Goal: Task Accomplishment & Management: Manage account settings

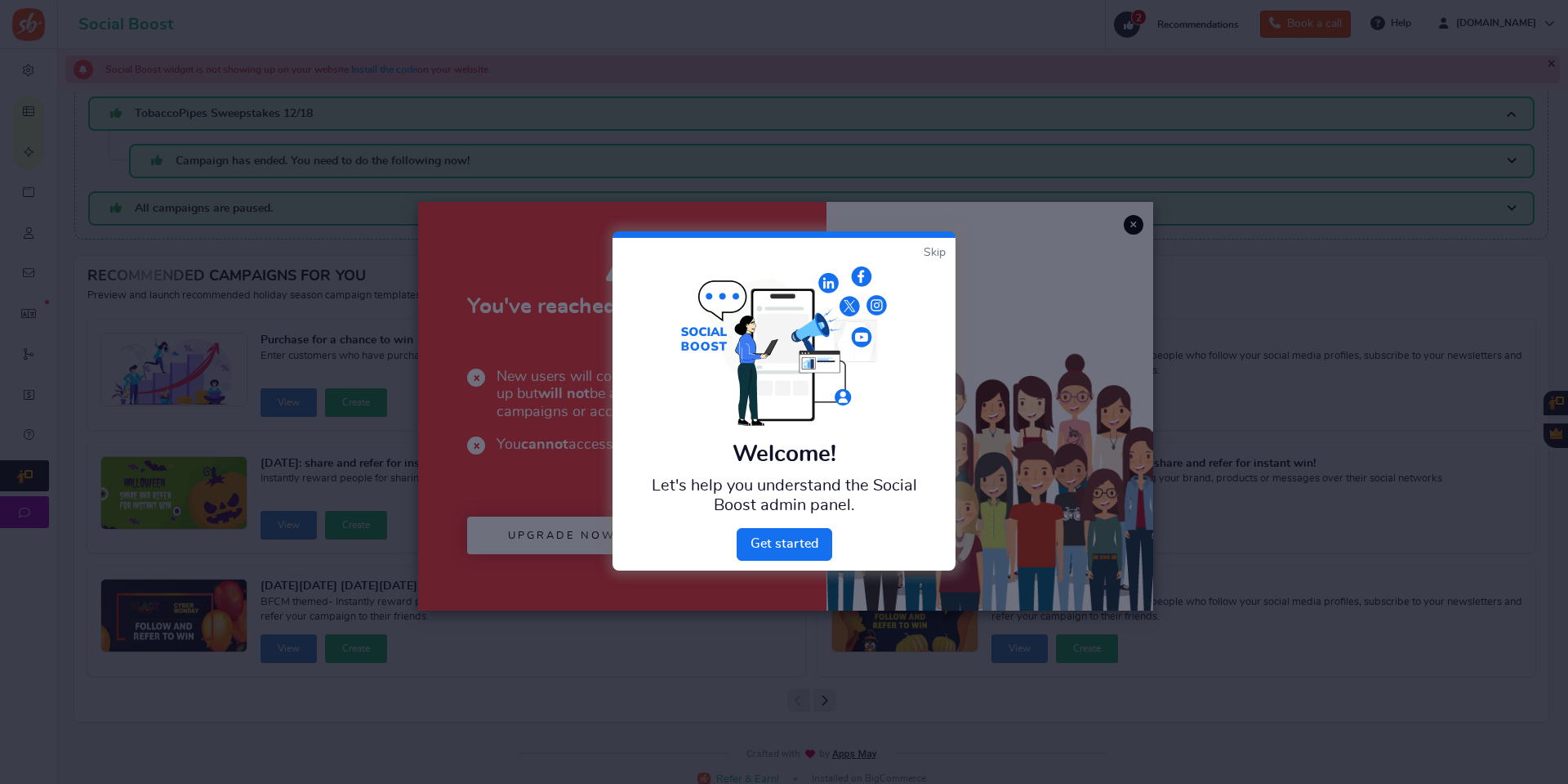
click at [937, 255] on link "Skip" at bounding box center [935, 252] width 22 height 16
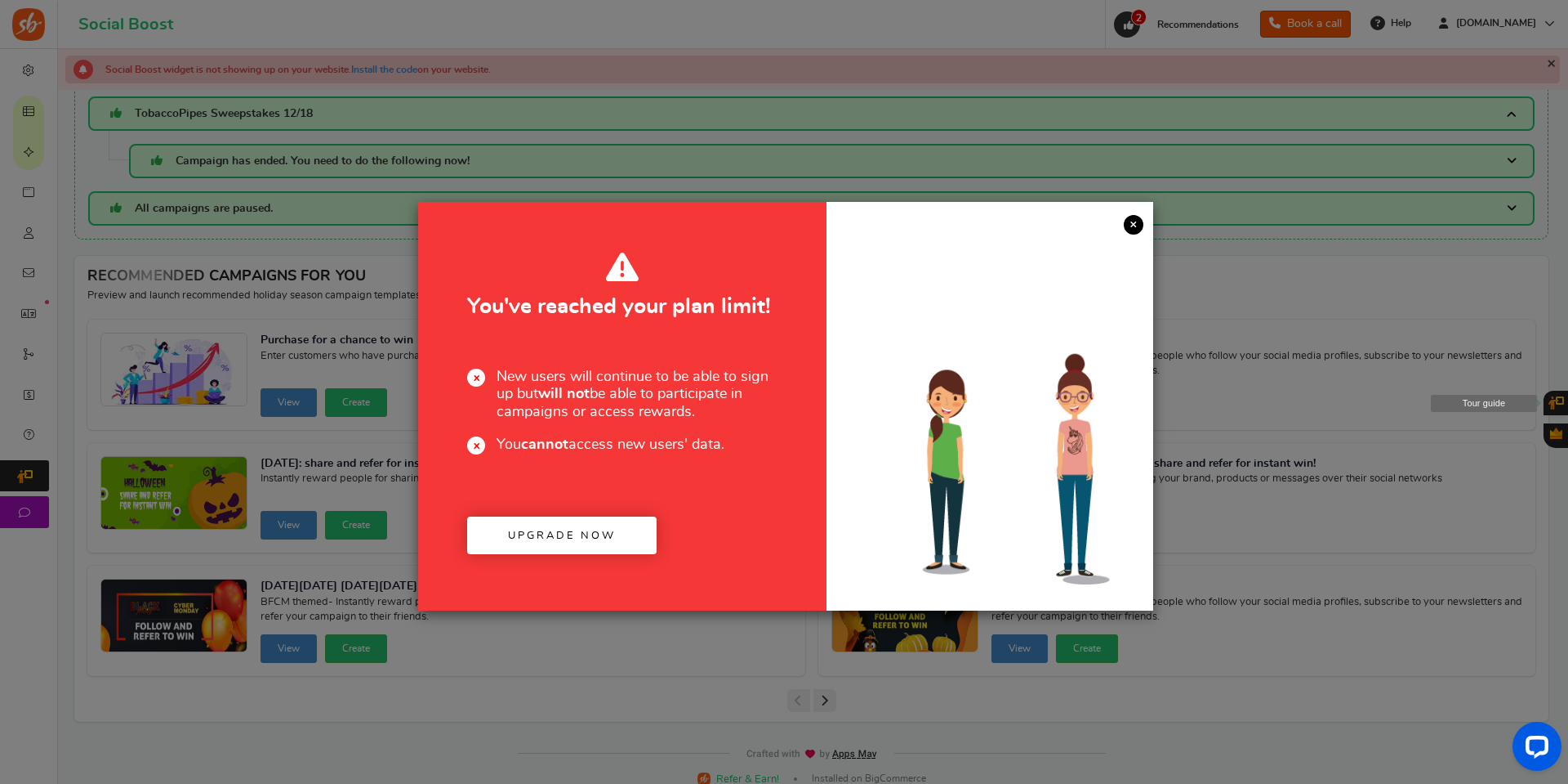
click at [1133, 231] on link "×" at bounding box center [1133, 224] width 20 height 20
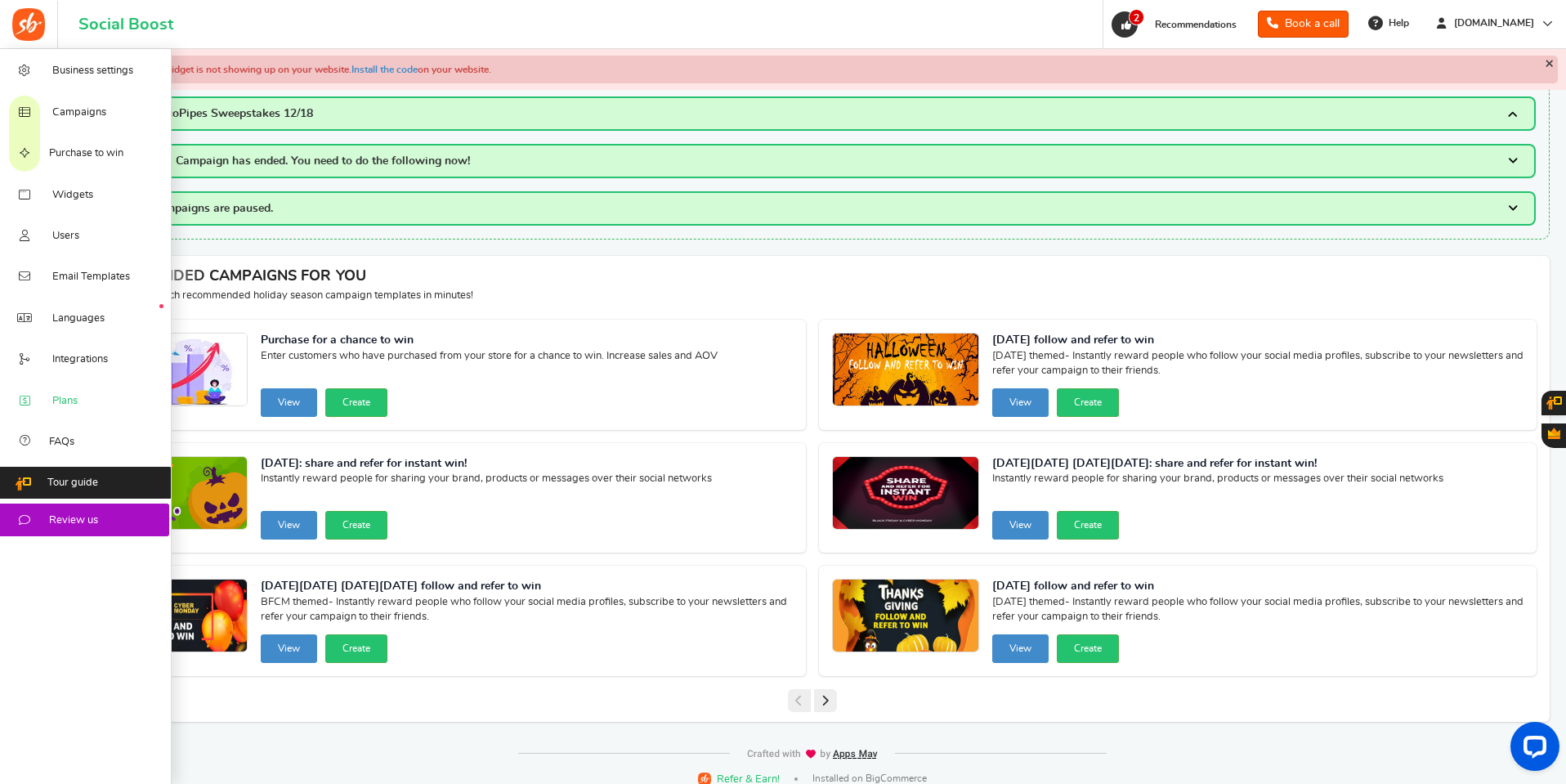
click at [63, 395] on span "Plans" at bounding box center [64, 401] width 25 height 15
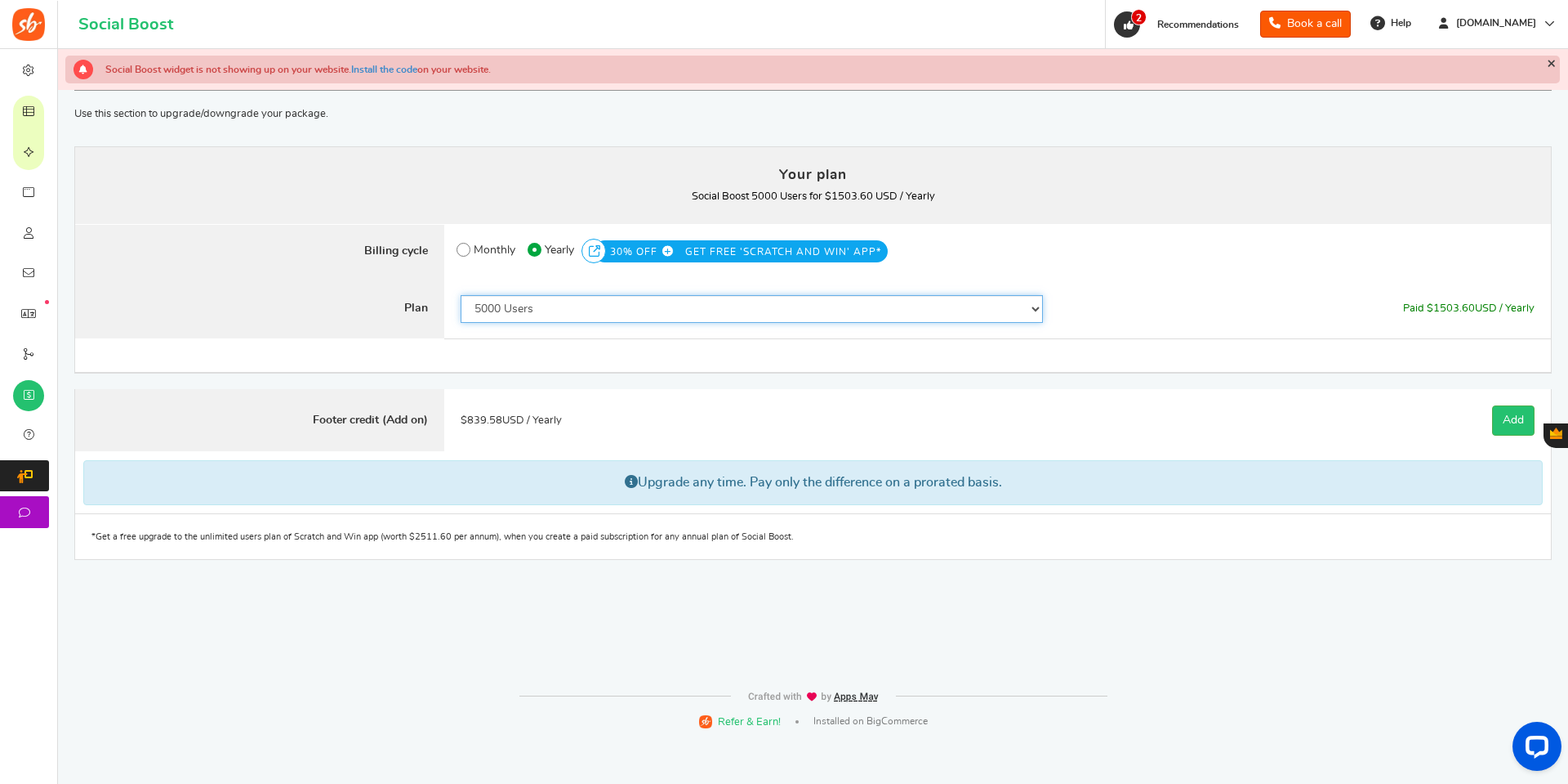
click at [725, 308] on select "50 Users 500 Users 2000 Users 5000 Users 10000 Users 15000 Users 25000 Users En…" at bounding box center [752, 309] width 583 height 28
select select "872"
click at [461, 295] on select "50 Users 500 Users 2000 Users 5000 Users 10000 Users 15000 Users 25000 Users En…" at bounding box center [752, 309] width 583 height 28
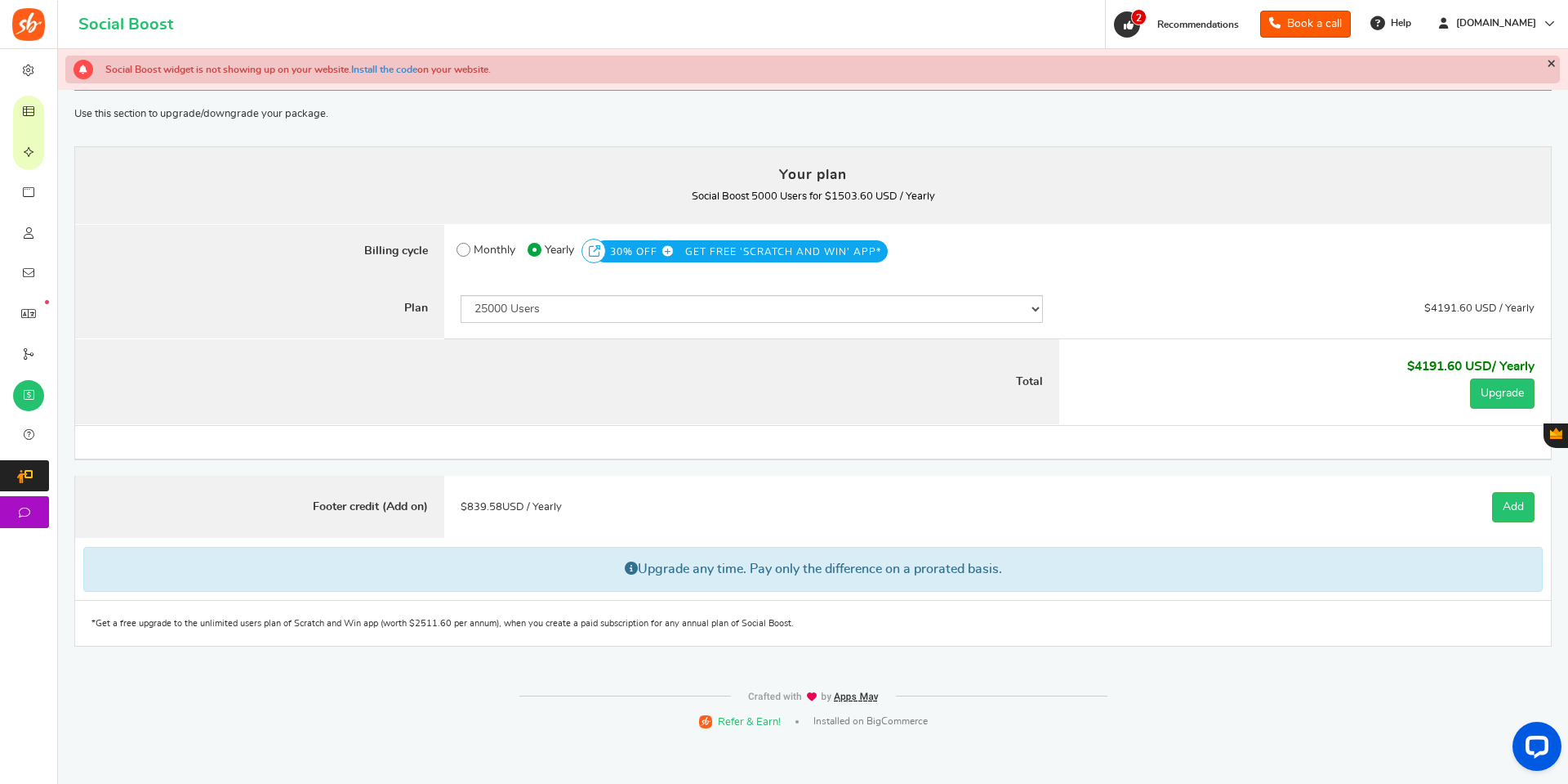
click at [1349, 104] on div "Plans Your plan - Social Boost 5000 Users : $1503.60 USD / Yearly Coupon [[]] U…" at bounding box center [812, 350] width 1477 height 593
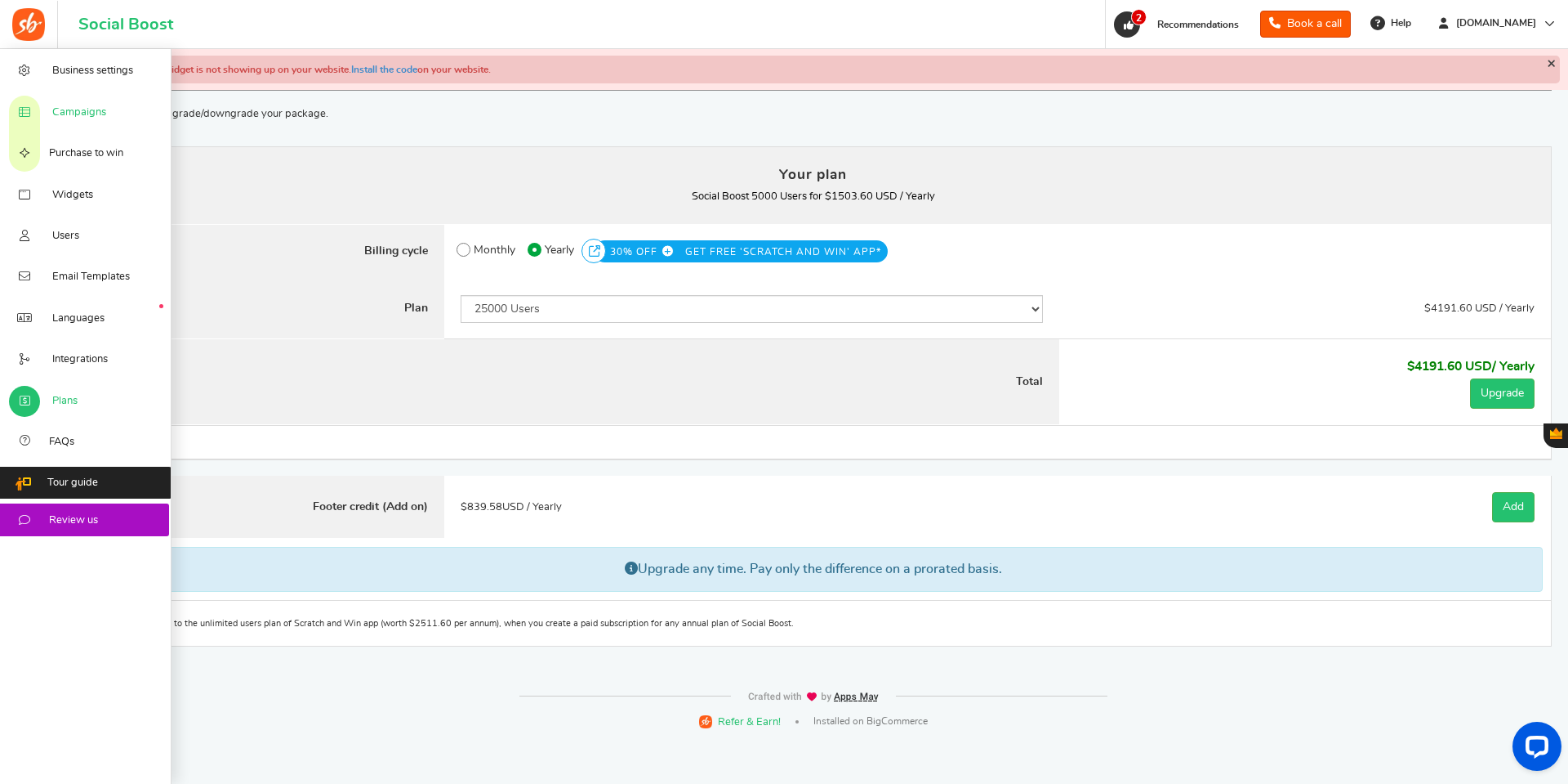
click at [76, 115] on span "Campaigns" at bounding box center [79, 113] width 54 height 15
